Goal: Find specific page/section: Find specific page/section

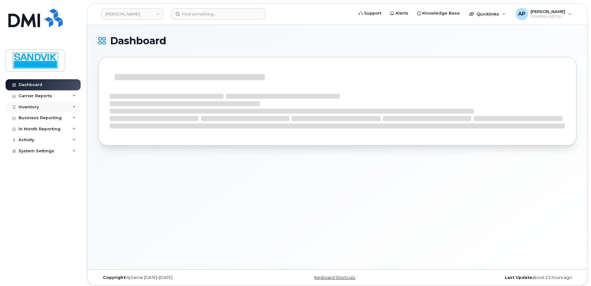
click at [45, 105] on div "Inventory" at bounding box center [43, 107] width 75 height 11
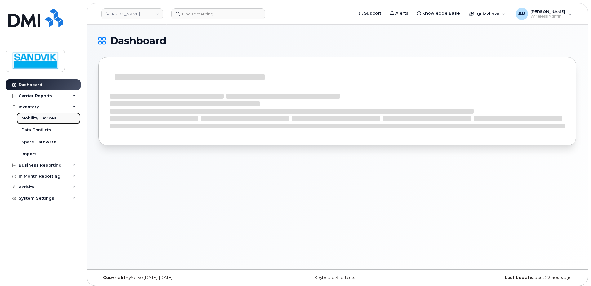
click at [46, 115] on link "Mobility Devices" at bounding box center [48, 119] width 64 height 12
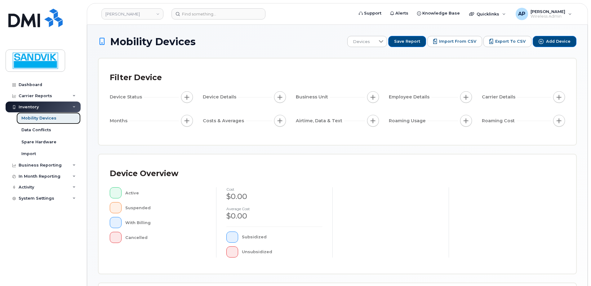
click at [38, 118] on div "Mobility Devices" at bounding box center [38, 119] width 35 height 6
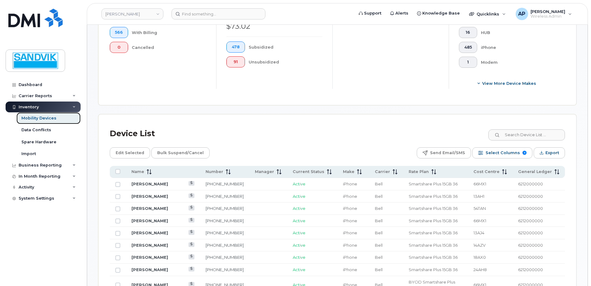
scroll to position [217, 0]
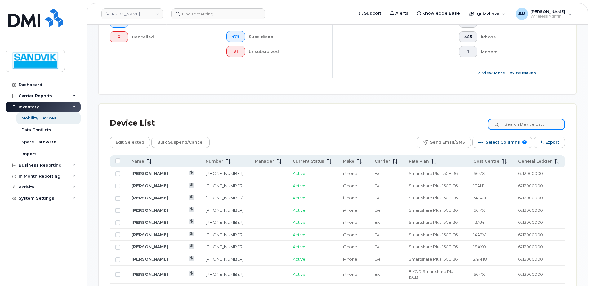
click at [513, 126] on input at bounding box center [526, 124] width 77 height 11
type input "dominic"
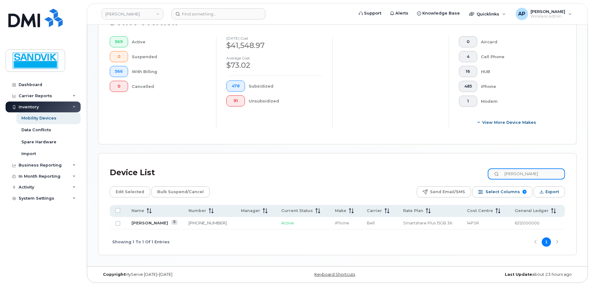
scroll to position [167, 0]
click at [201, 224] on link "819-651-3349" at bounding box center [207, 223] width 38 height 5
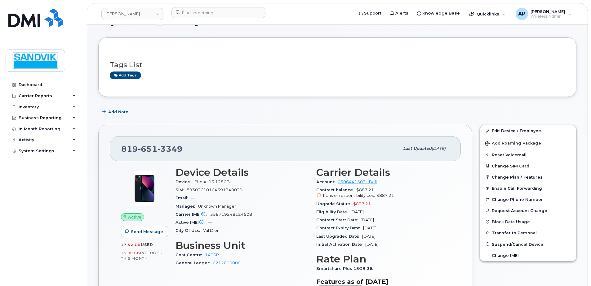
scroll to position [31, 0]
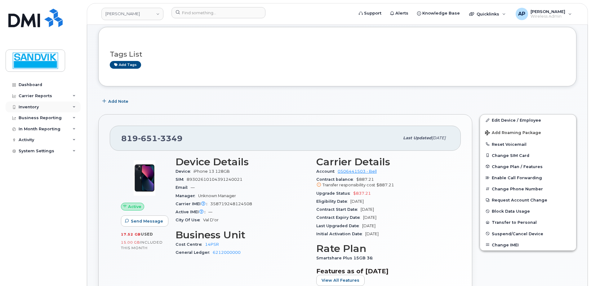
click at [36, 107] on div "Inventory" at bounding box center [29, 107] width 20 height 5
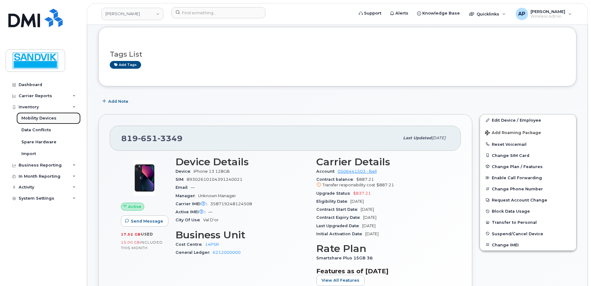
click at [43, 118] on div "Mobility Devices" at bounding box center [38, 119] width 35 height 6
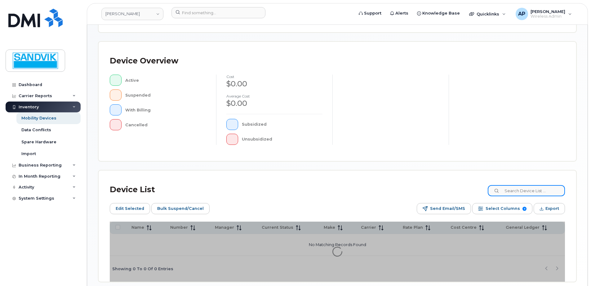
click at [510, 193] on div "Device List Edit Selected Bulk Suspend/Cancel Send Email/SMS Select Columns 9 F…" at bounding box center [337, 226] width 477 height 111
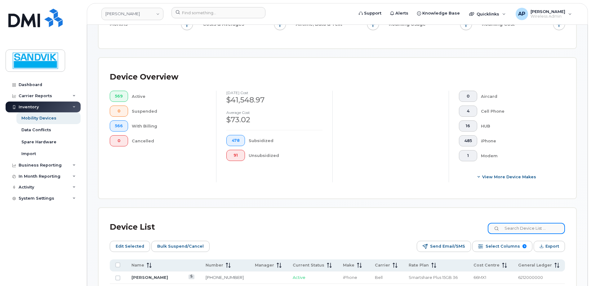
scroll to position [140, 0]
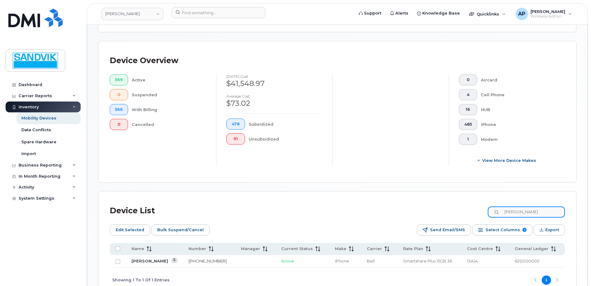
type input "[PERSON_NAME]"
click at [193, 262] on link "[PHONE_NUMBER]" at bounding box center [207, 261] width 38 height 5
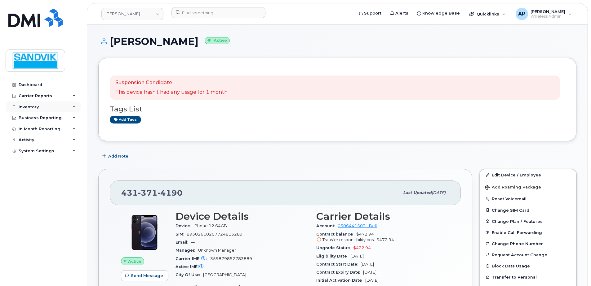
click at [39, 107] on div "Inventory" at bounding box center [43, 107] width 75 height 11
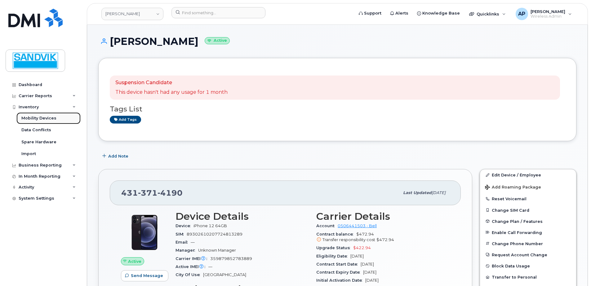
click at [45, 116] on div "Mobility Devices" at bounding box center [38, 119] width 35 height 6
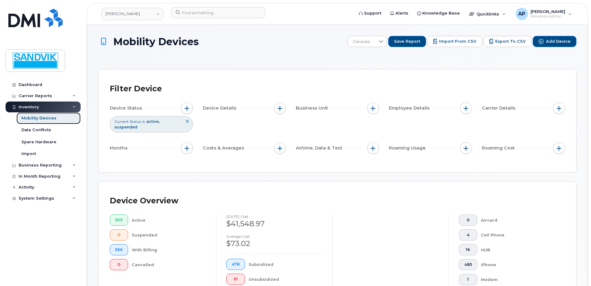
scroll to position [251, 0]
